Goal: Transaction & Acquisition: Book appointment/travel/reservation

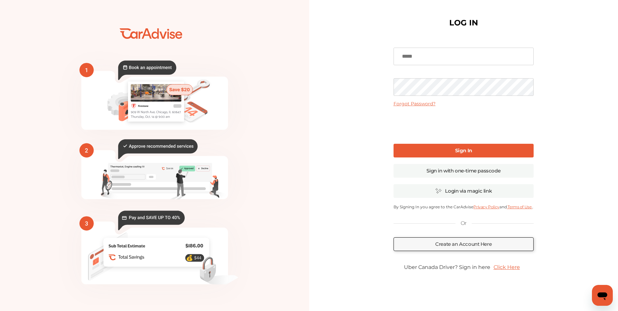
click at [460, 54] on input at bounding box center [464, 57] width 140 height 18
type input "**********"
click at [501, 147] on link "Sign In" at bounding box center [464, 151] width 140 height 14
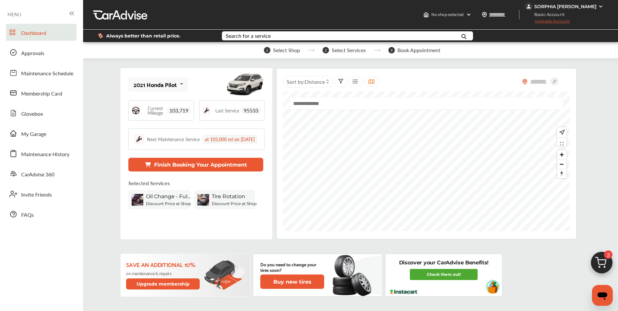
click at [175, 171] on button "Finish Booking Your Appointment" at bounding box center [195, 165] width 135 height 14
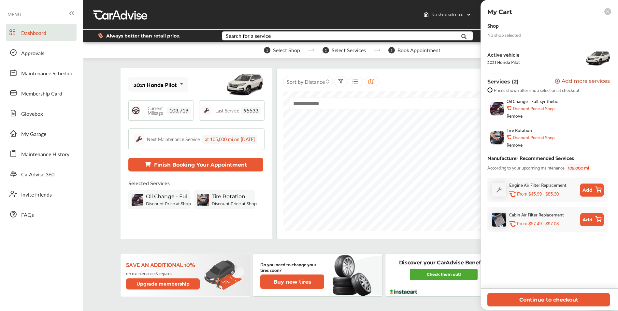
click at [247, 38] on div "Search for a service" at bounding box center [248, 35] width 45 height 5
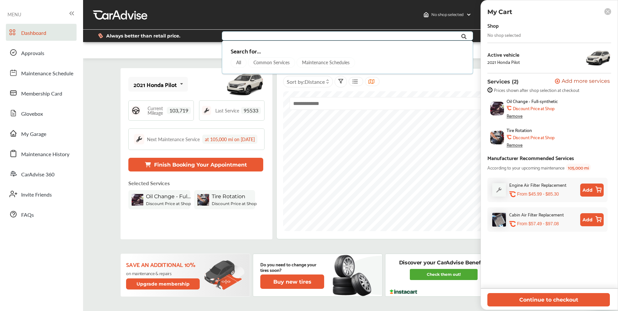
click at [203, 51] on div "1 Select Shop 2 Select Services 3 Book Appointment" at bounding box center [352, 50] width 538 height 16
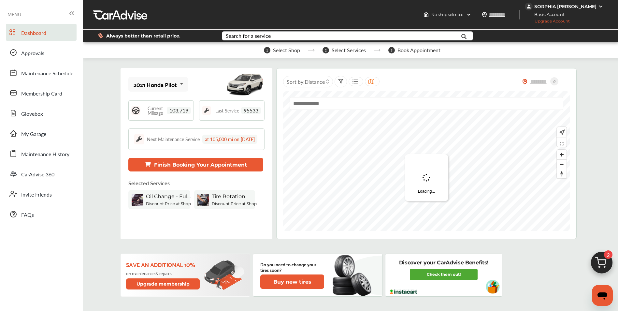
click at [182, 171] on button "Finish Booking Your Appointment" at bounding box center [195, 165] width 135 height 14
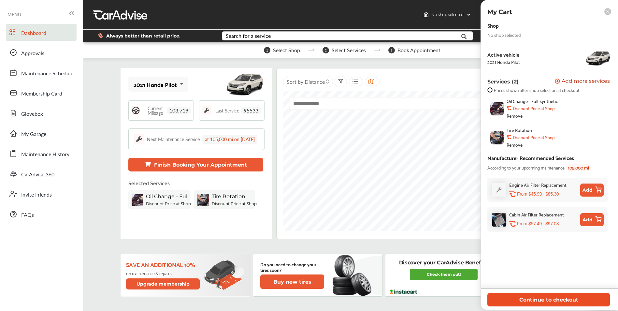
click at [521, 298] on button "Continue to checkout" at bounding box center [549, 299] width 123 height 13
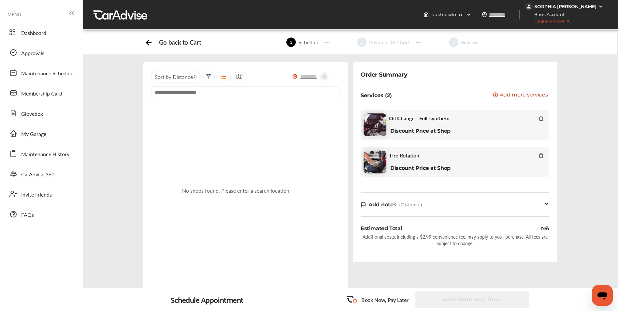
click at [215, 94] on input "text" at bounding box center [245, 92] width 188 height 13
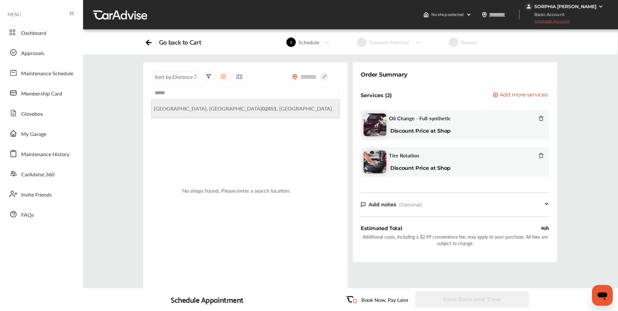
click at [262, 112] on b "02451" at bounding box center [269, 108] width 15 height 7
type input "**********"
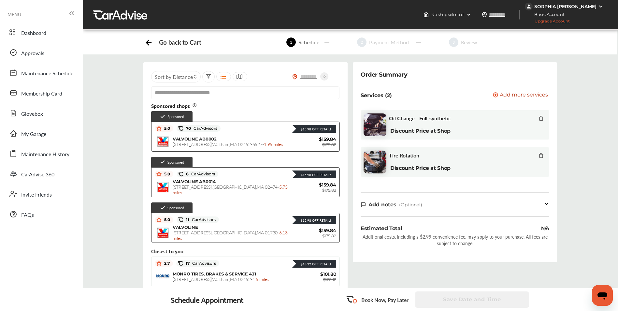
click at [590, 4] on div "SORPHIA [PERSON_NAME]" at bounding box center [566, 7] width 62 height 6
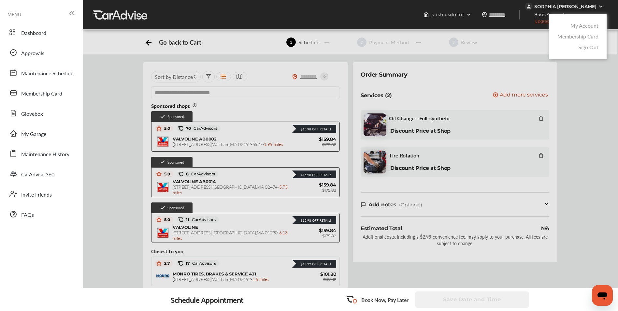
click at [585, 24] on link "My Account" at bounding box center [585, 25] width 28 height 7
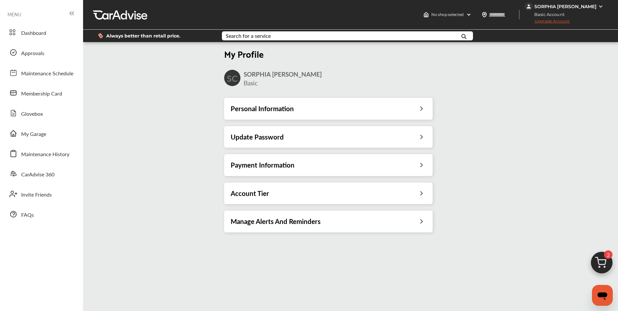
click at [312, 190] on div "Account Tier" at bounding box center [329, 193] width 196 height 8
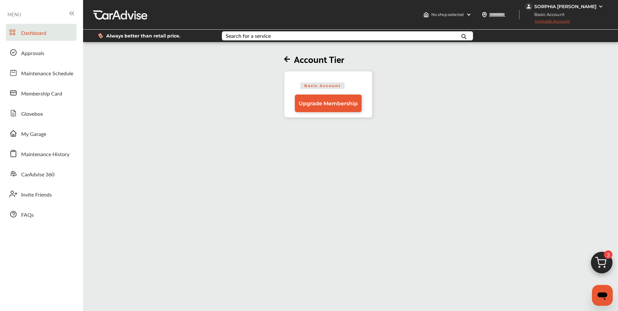
click at [40, 35] on span "Dashboard" at bounding box center [33, 33] width 25 height 8
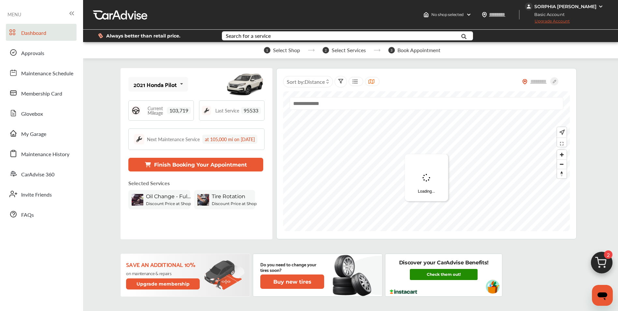
click at [466, 278] on link "Check them out!" at bounding box center [444, 274] width 68 height 11
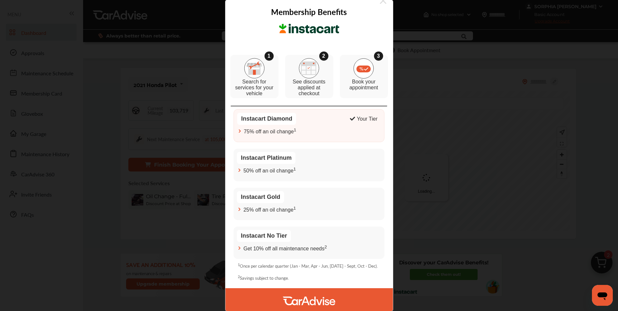
scroll to position [10, 0]
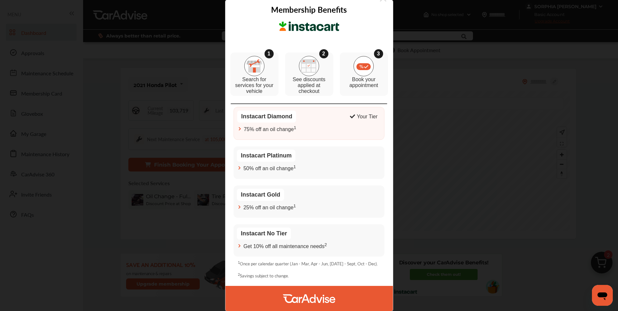
click at [309, 127] on div "75% off an oil change 1" at bounding box center [309, 128] width 144 height 7
click at [366, 72] on img at bounding box center [364, 66] width 21 height 20
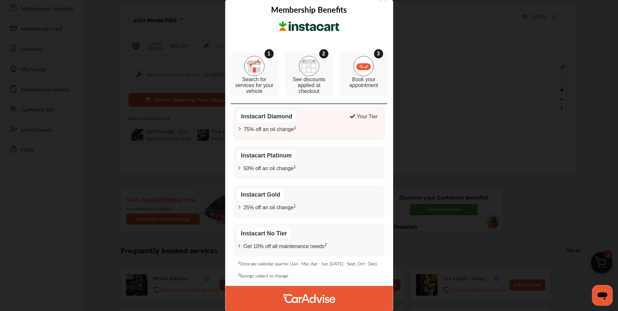
scroll to position [65, 0]
click at [310, 297] on img at bounding box center [309, 298] width 52 height 25
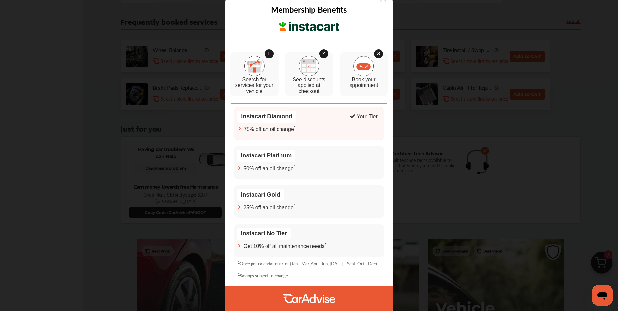
scroll to position [0, 0]
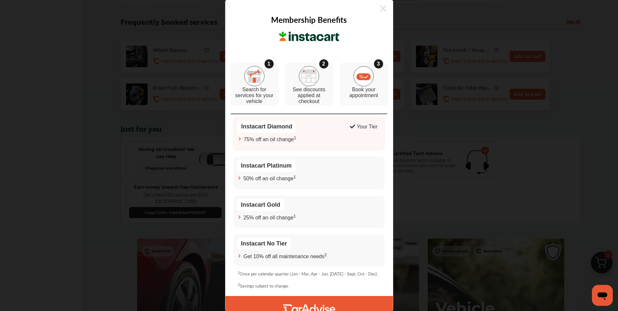
click at [383, 8] on icon at bounding box center [383, 8] width 7 height 10
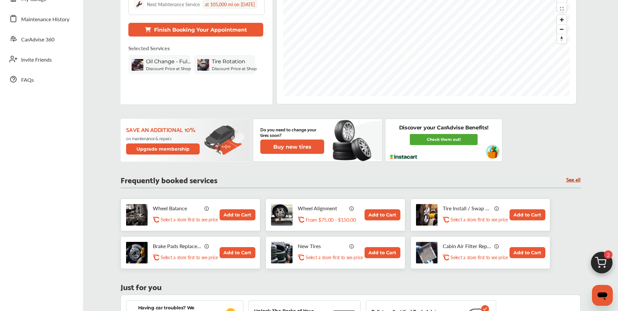
scroll to position [128, 0]
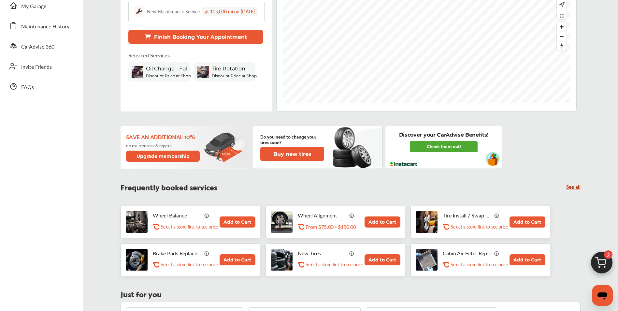
click at [573, 188] on link "See all" at bounding box center [574, 187] width 14 height 6
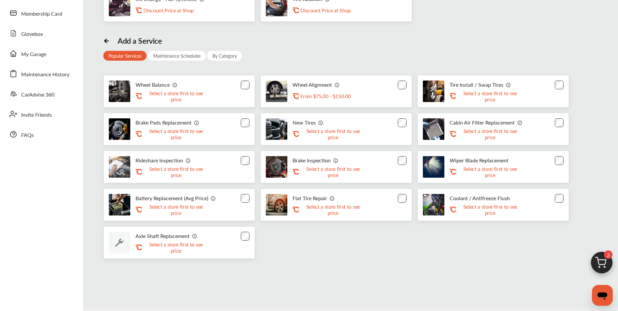
scroll to position [98, 0]
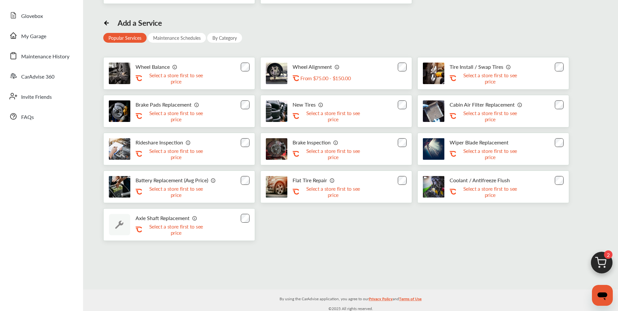
click at [602, 254] on img at bounding box center [601, 264] width 31 height 31
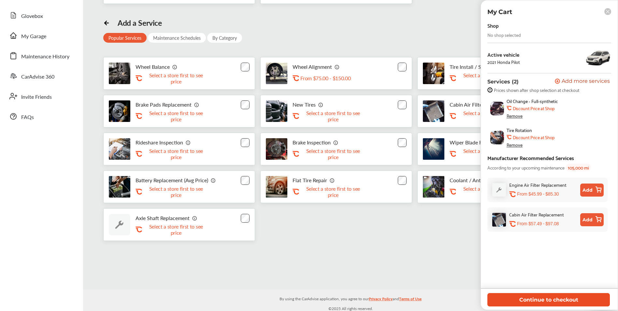
click at [538, 294] on button "Continue to checkout" at bounding box center [549, 299] width 123 height 13
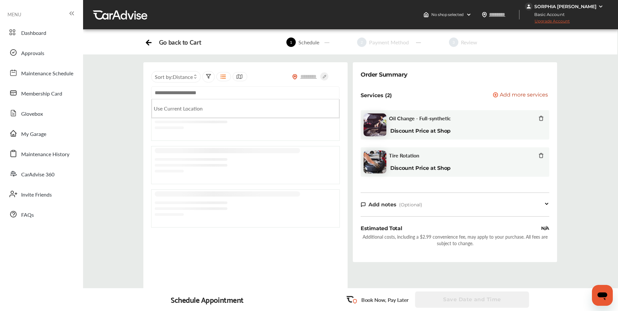
click at [173, 92] on input "text" at bounding box center [245, 92] width 188 height 13
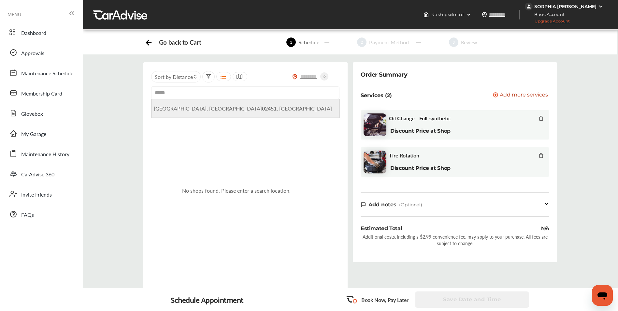
click at [237, 110] on li "[GEOGRAPHIC_DATA] , [GEOGRAPHIC_DATA]" at bounding box center [245, 108] width 187 height 19
type input "**********"
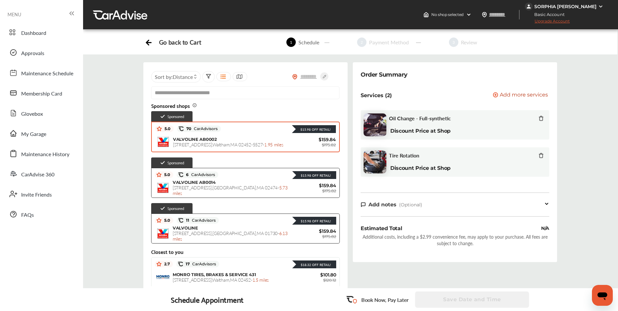
click at [319, 147] on div "VALVOLINE AB0002 [STREET_ADDRESS] - 1.95 miles $159.84 $175.82" at bounding box center [245, 142] width 181 height 16
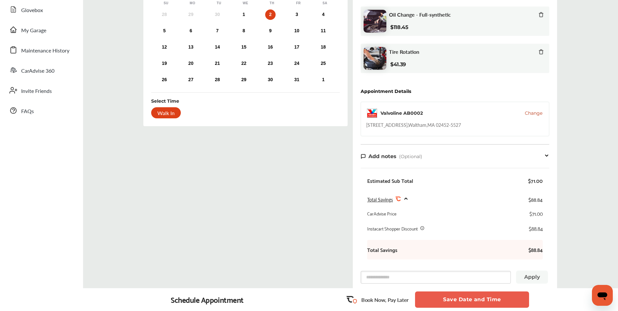
scroll to position [71, 0]
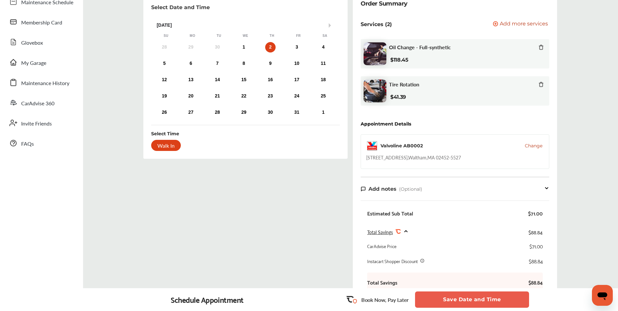
click at [544, 87] on div at bounding box center [541, 84] width 5 height 7
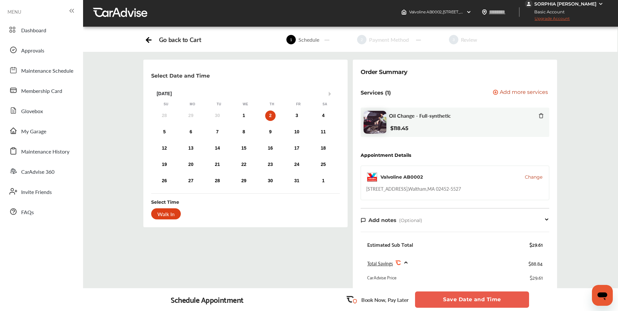
scroll to position [0, 0]
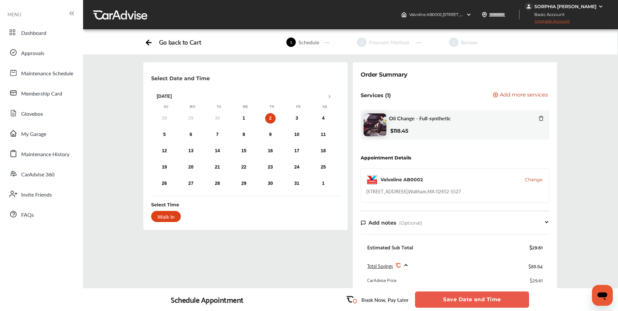
click at [172, 43] on div "Go back to Cart" at bounding box center [180, 41] width 42 height 7
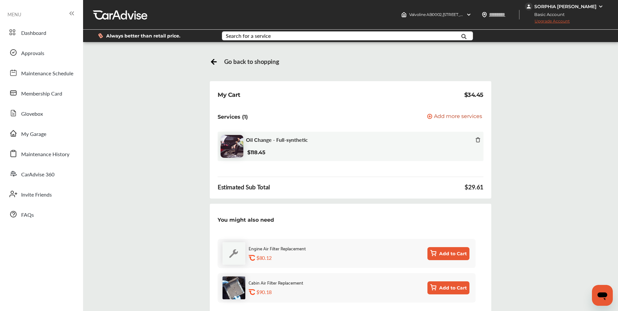
click at [246, 35] on div "Search for a service" at bounding box center [248, 35] width 45 height 5
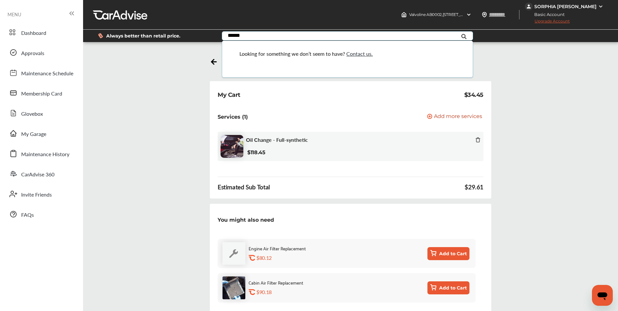
click at [291, 35] on input "******" at bounding box center [337, 37] width 229 height 10
type input "*"
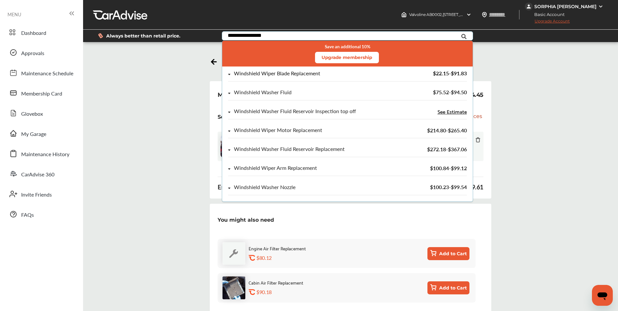
type input "**********"
click at [296, 77] on div "Windshield Wiper Blade Replacement $22.15 - $91.83" at bounding box center [347, 76] width 239 height 11
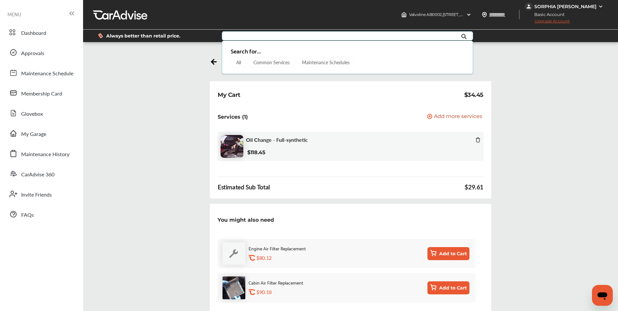
click at [248, 35] on input "text" at bounding box center [337, 37] width 229 height 10
click at [236, 65] on div "All" at bounding box center [239, 62] width 16 height 10
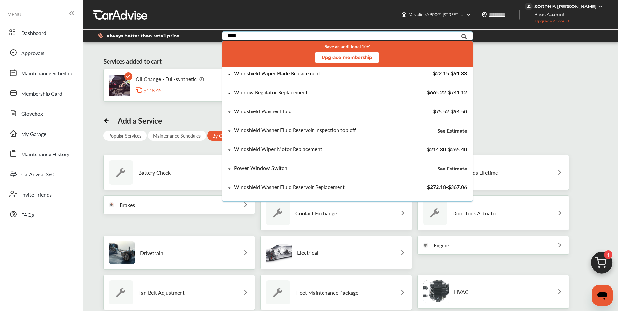
type input "****"
click at [305, 71] on div "Windshield Wiper Blade Replacement" at bounding box center [277, 74] width 86 height 6
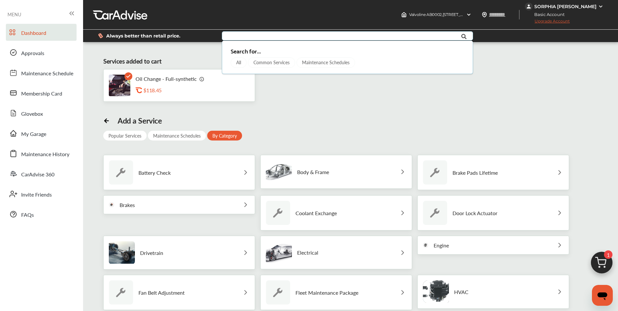
click at [24, 33] on span "Dashboard" at bounding box center [33, 33] width 25 height 8
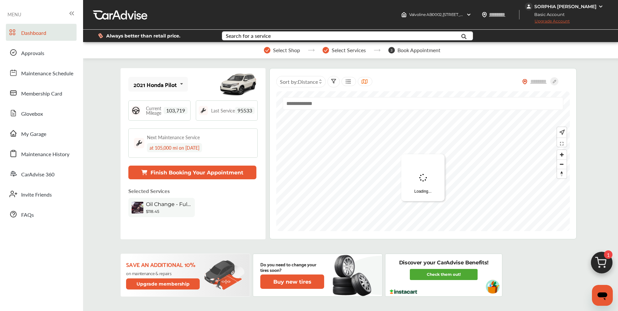
click at [269, 37] on div "Search for a service" at bounding box center [248, 35] width 45 height 5
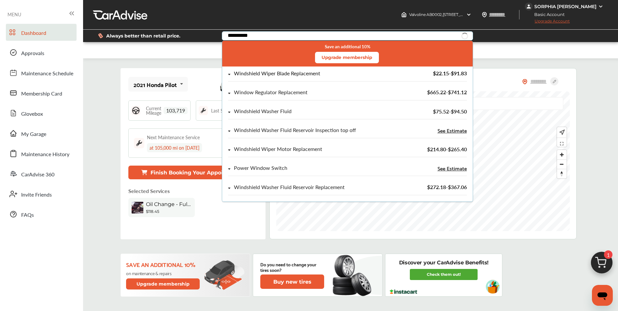
type input "**********"
click at [290, 71] on div "Windshield Wiper Blade Replacement" at bounding box center [277, 74] width 86 height 6
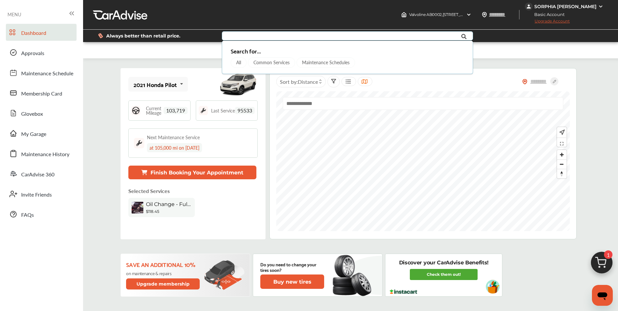
click at [464, 36] on icon at bounding box center [464, 36] width 15 height 16
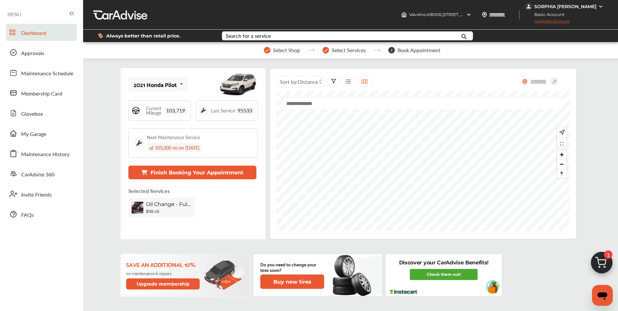
click at [240, 37] on div "Search for a service" at bounding box center [248, 35] width 45 height 5
click at [210, 169] on button "Finish Booking Your Appointment" at bounding box center [192, 173] width 128 height 14
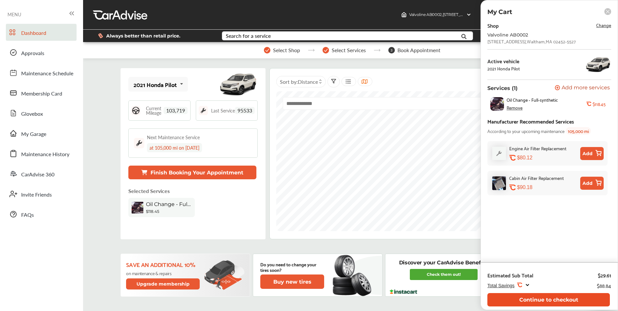
click at [544, 298] on button "Continue to checkout" at bounding box center [549, 299] width 123 height 13
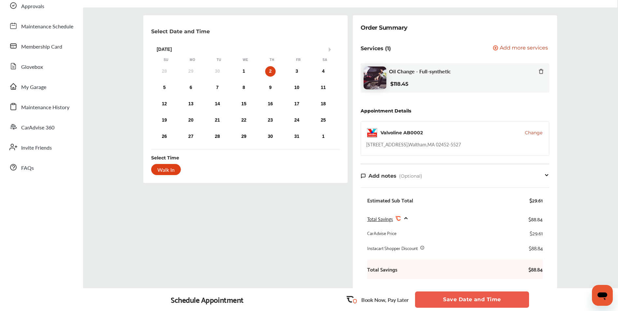
scroll to position [33, 0]
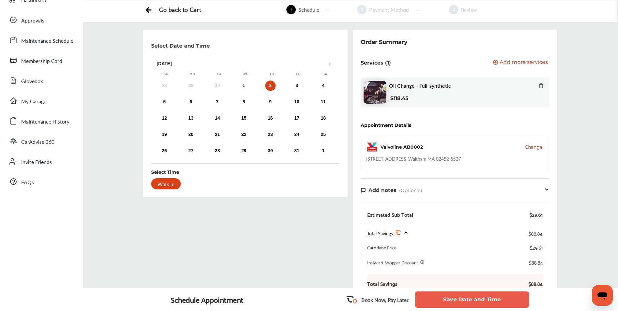
click at [172, 184] on div "Walk In" at bounding box center [166, 183] width 30 height 11
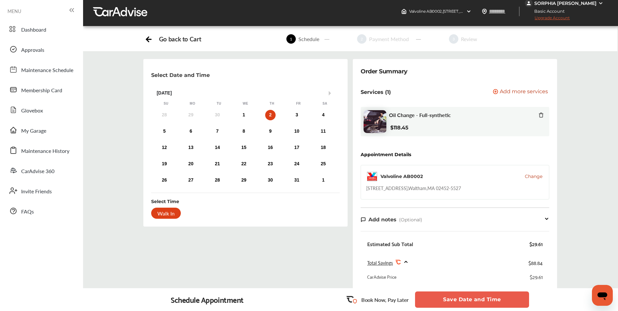
scroll to position [0, 0]
